Goal: Use online tool/utility: Use online tool/utility

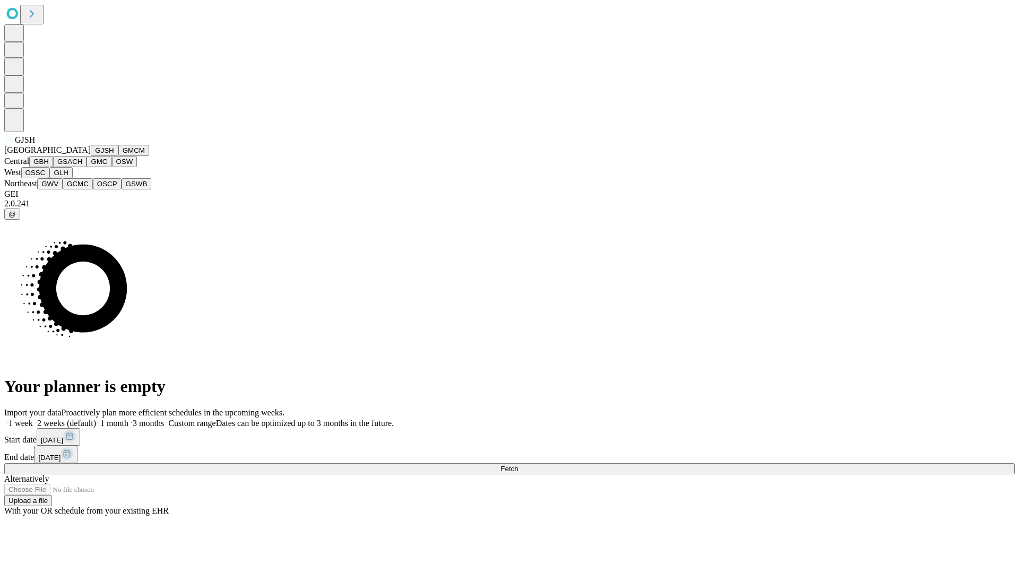
click at [91, 156] on button "GJSH" at bounding box center [105, 150] width 28 height 11
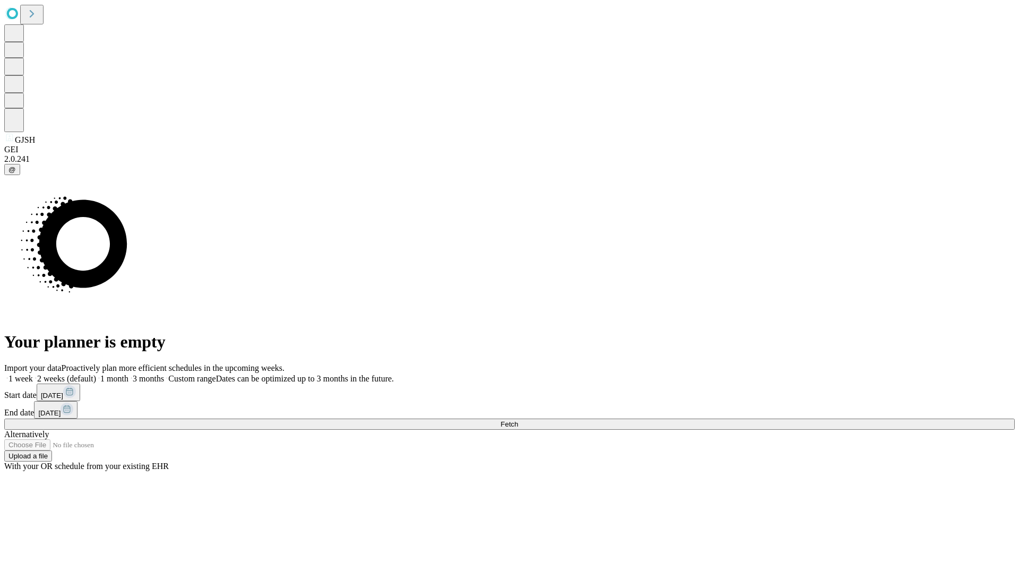
click at [33, 374] on label "1 week" at bounding box center [18, 378] width 29 height 9
click at [518, 420] on span "Fetch" at bounding box center [509, 424] width 18 height 8
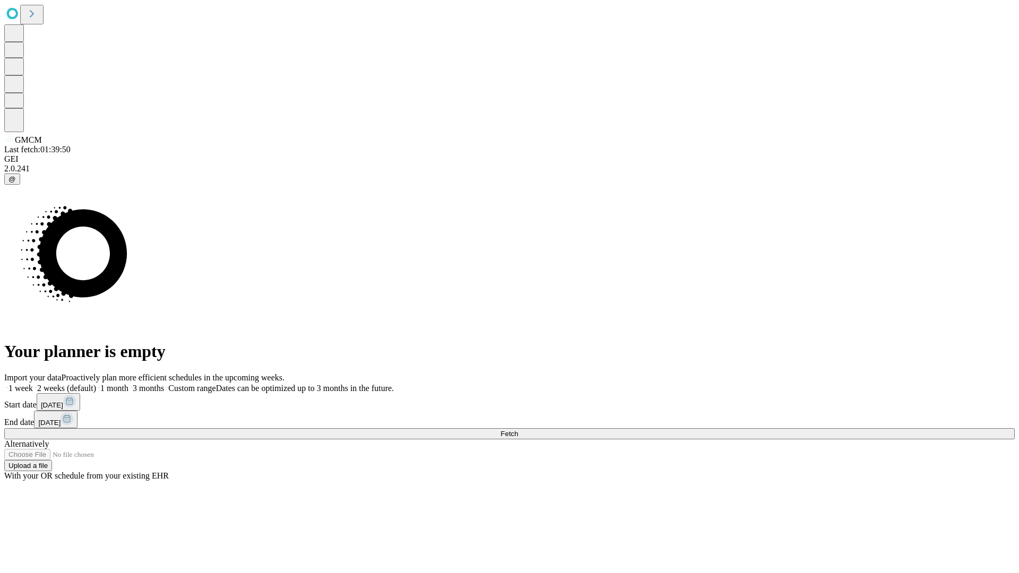
click at [518, 430] on span "Fetch" at bounding box center [509, 434] width 18 height 8
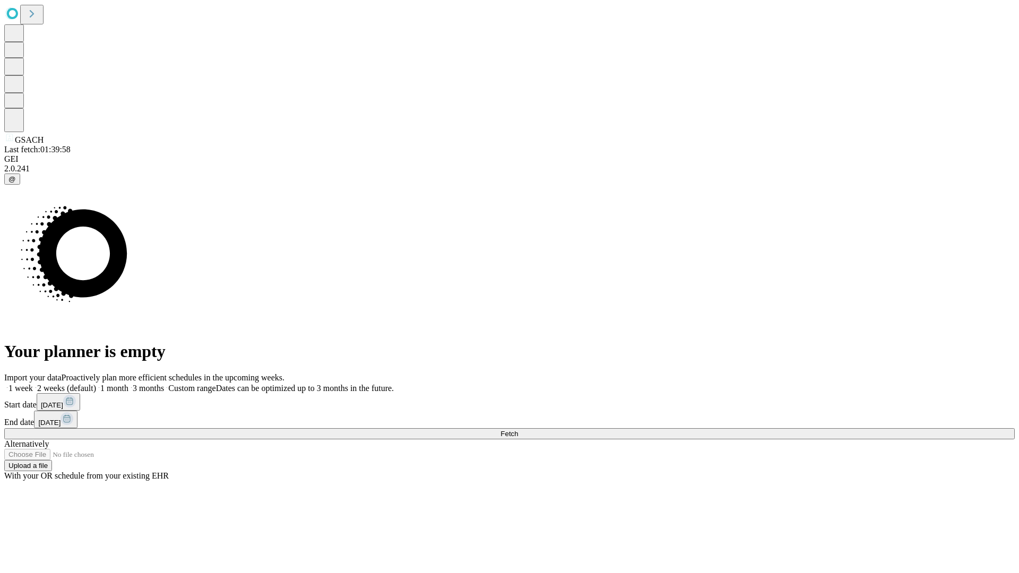
click at [33, 384] on label "1 week" at bounding box center [18, 388] width 29 height 9
click at [518, 430] on span "Fetch" at bounding box center [509, 434] width 18 height 8
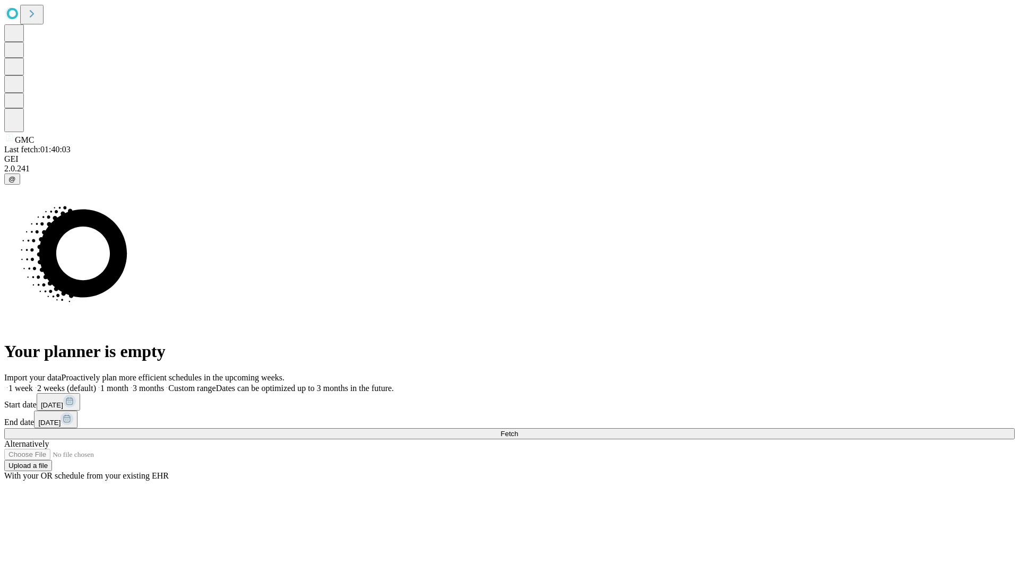
click at [33, 384] on label "1 week" at bounding box center [18, 388] width 29 height 9
click at [518, 430] on span "Fetch" at bounding box center [509, 434] width 18 height 8
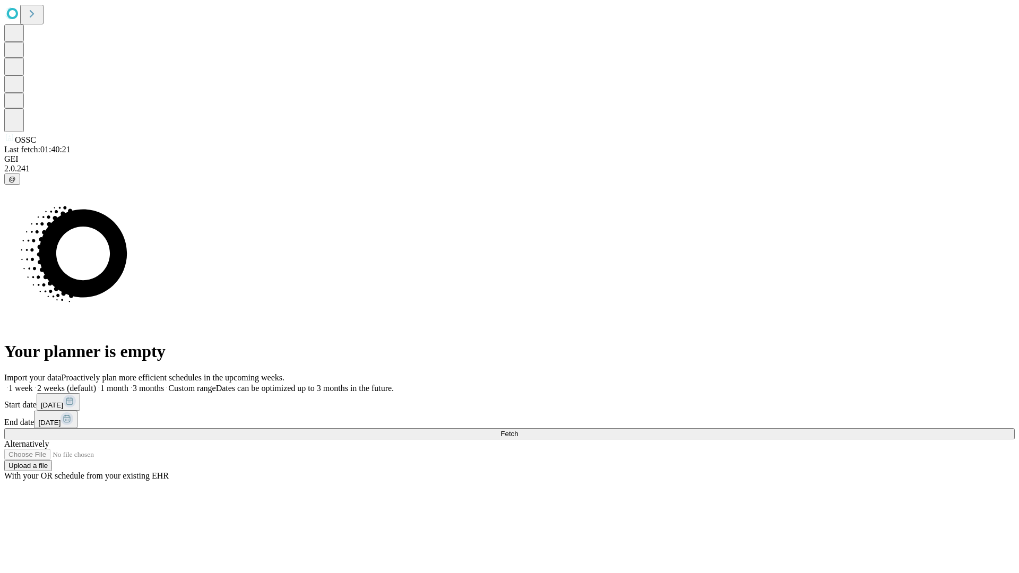
click at [33, 384] on label "1 week" at bounding box center [18, 388] width 29 height 9
click at [518, 430] on span "Fetch" at bounding box center [509, 434] width 18 height 8
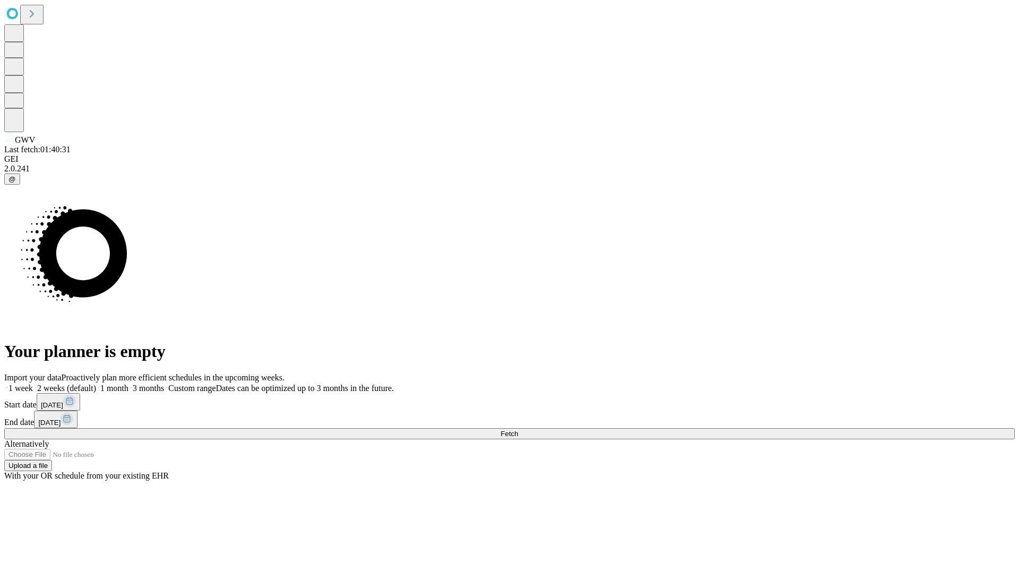
click at [33, 384] on label "1 week" at bounding box center [18, 388] width 29 height 9
click at [518, 430] on span "Fetch" at bounding box center [509, 434] width 18 height 8
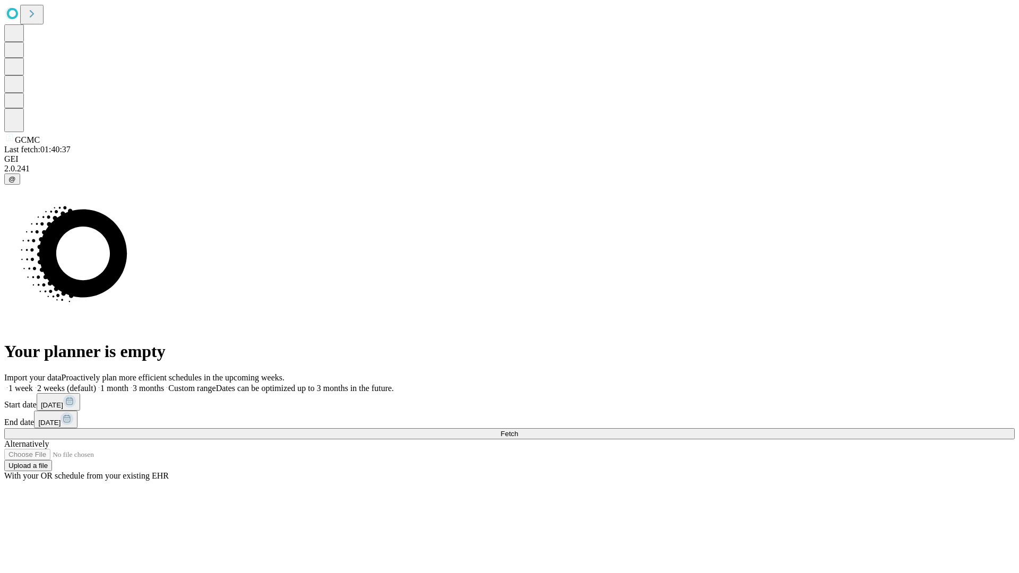
click at [33, 384] on label "1 week" at bounding box center [18, 388] width 29 height 9
click at [518, 430] on span "Fetch" at bounding box center [509, 434] width 18 height 8
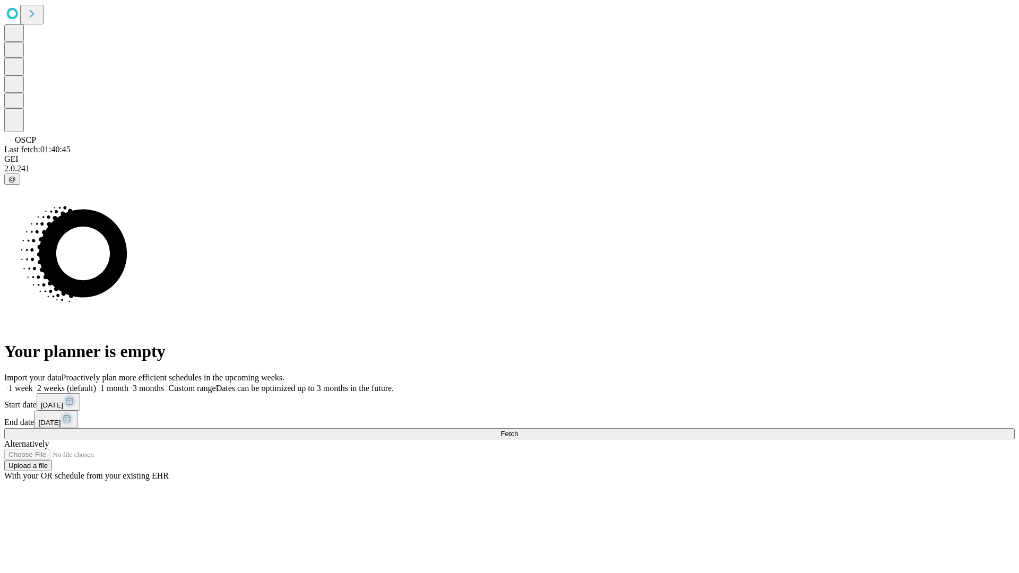
click at [33, 384] on label "1 week" at bounding box center [18, 388] width 29 height 9
click at [518, 430] on span "Fetch" at bounding box center [509, 434] width 18 height 8
